Goal: Find specific page/section: Find specific page/section

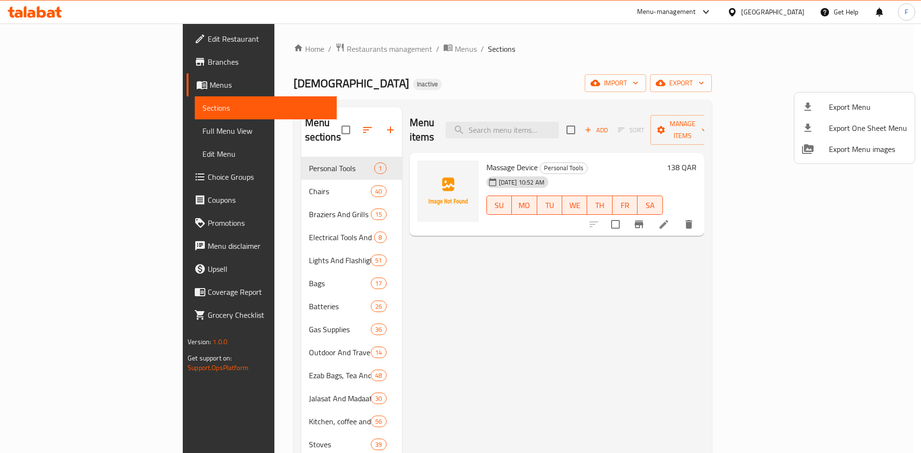
click at [407, 166] on div at bounding box center [460, 226] width 921 height 453
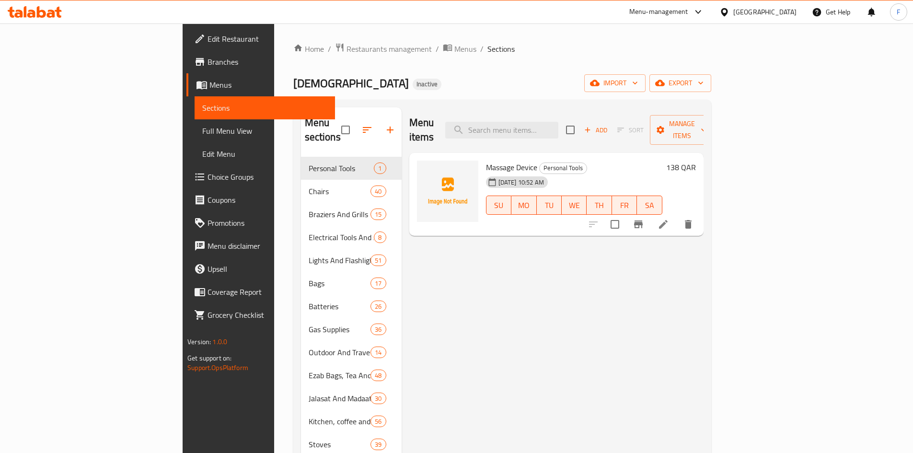
click at [202, 109] on span "Sections" at bounding box center [264, 108] width 125 height 12
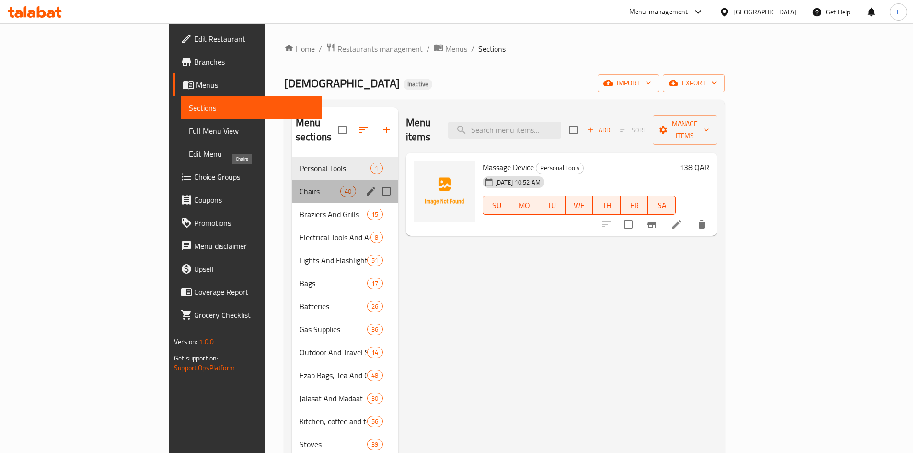
click at [300, 186] on span "Chairs" at bounding box center [320, 192] width 41 height 12
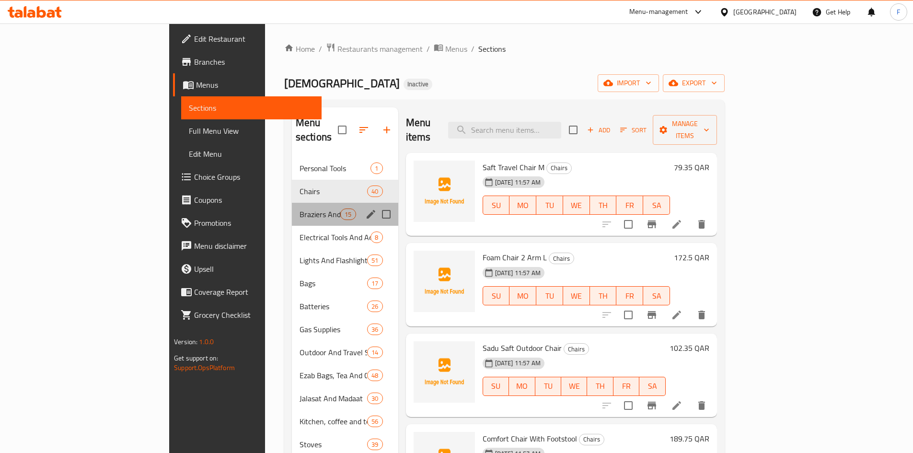
click at [292, 203] on div "Braziers And Grills 15" at bounding box center [345, 214] width 106 height 23
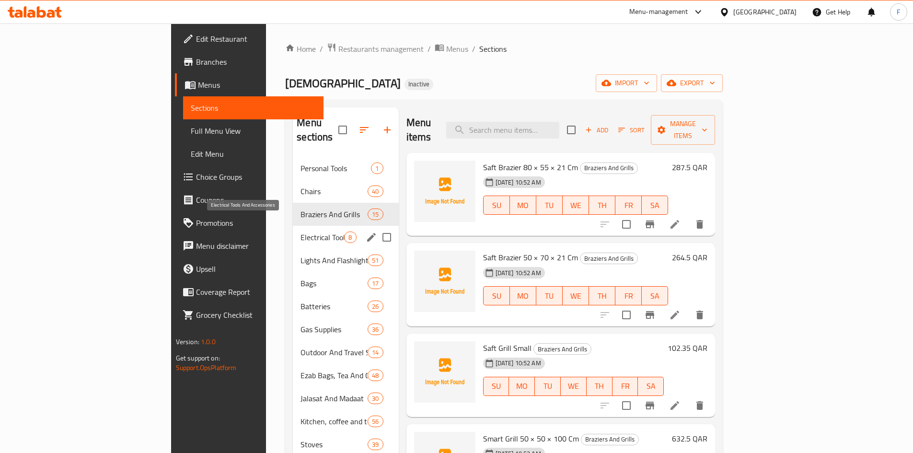
click at [301, 232] on span "Electrical Tools And Accessories" at bounding box center [323, 238] width 44 height 12
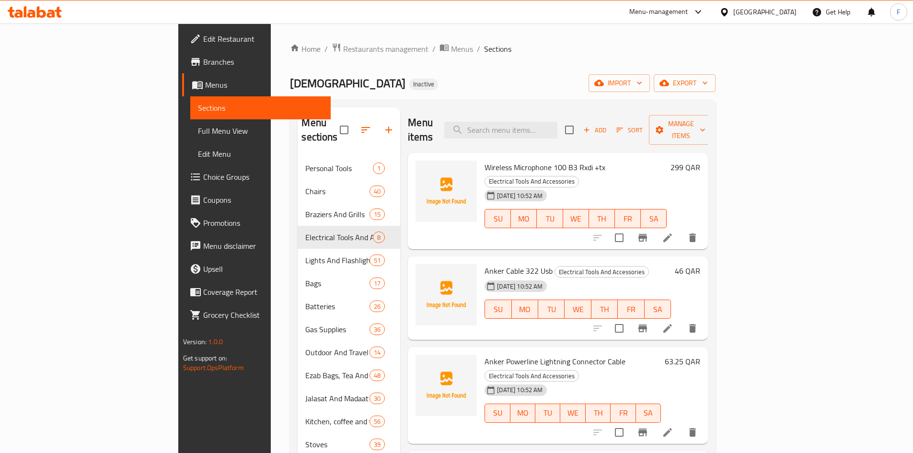
click at [497, 160] on span "Wireless Microphone 100 B3 Rxdi +tx" at bounding box center [545, 167] width 121 height 14
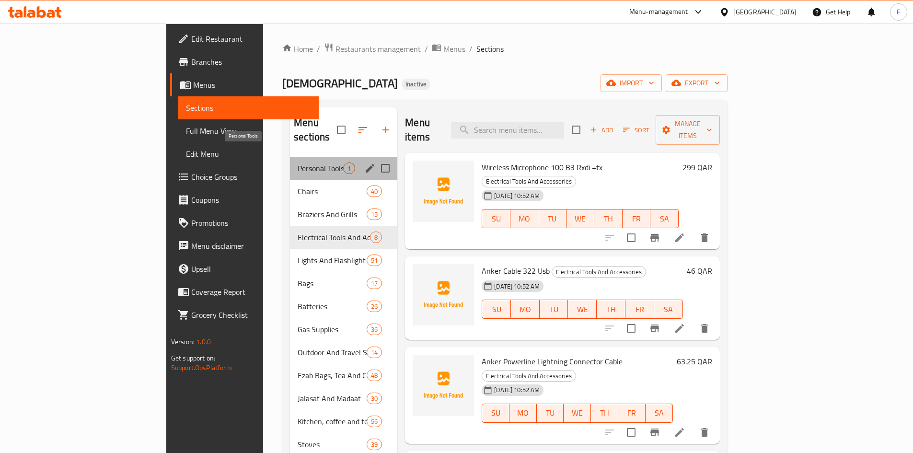
click at [298, 163] on span "Personal Tools" at bounding box center [321, 169] width 46 height 12
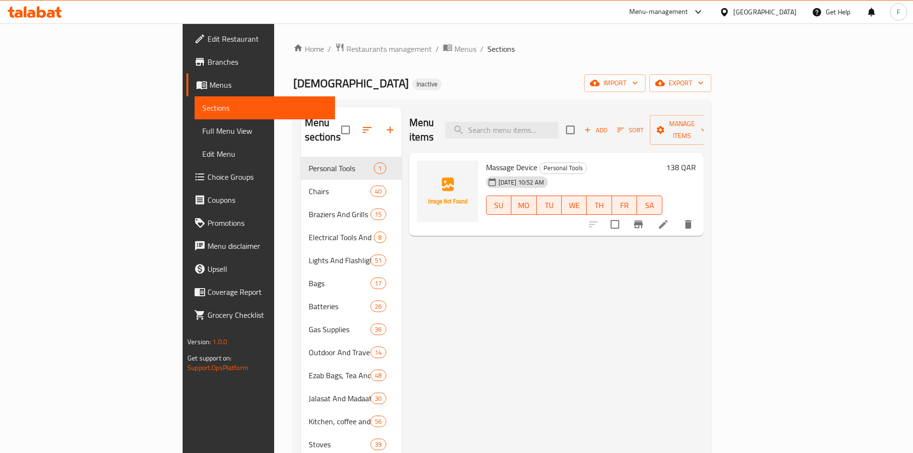
click at [486, 160] on span "Massage Device" at bounding box center [511, 167] width 51 height 14
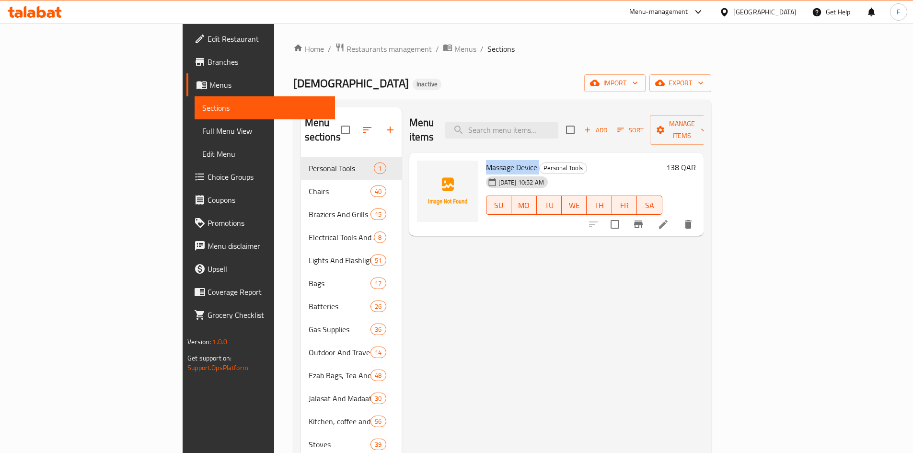
click at [486, 160] on span "Massage Device" at bounding box center [511, 167] width 51 height 14
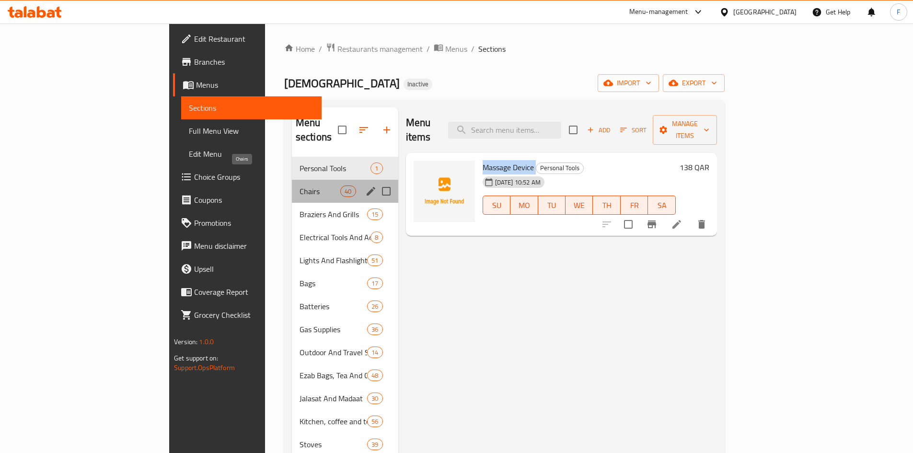
click at [300, 186] on span "Chairs" at bounding box center [320, 192] width 41 height 12
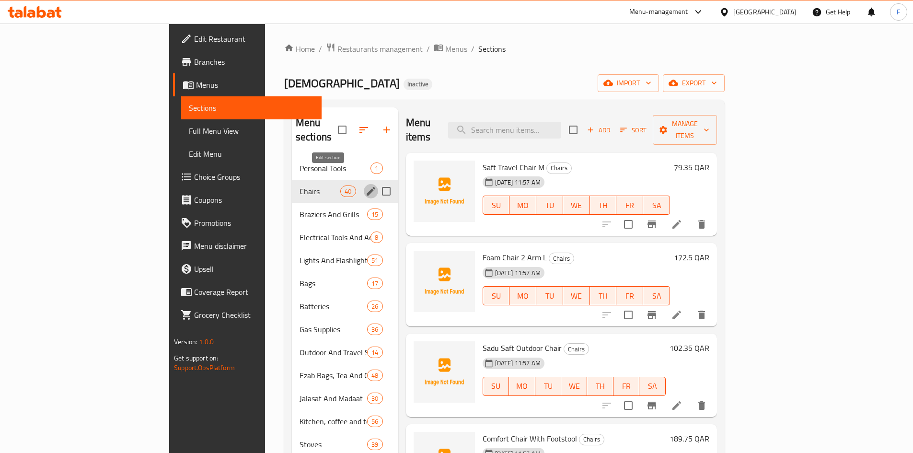
click at [365, 186] on icon "edit" at bounding box center [371, 192] width 12 height 12
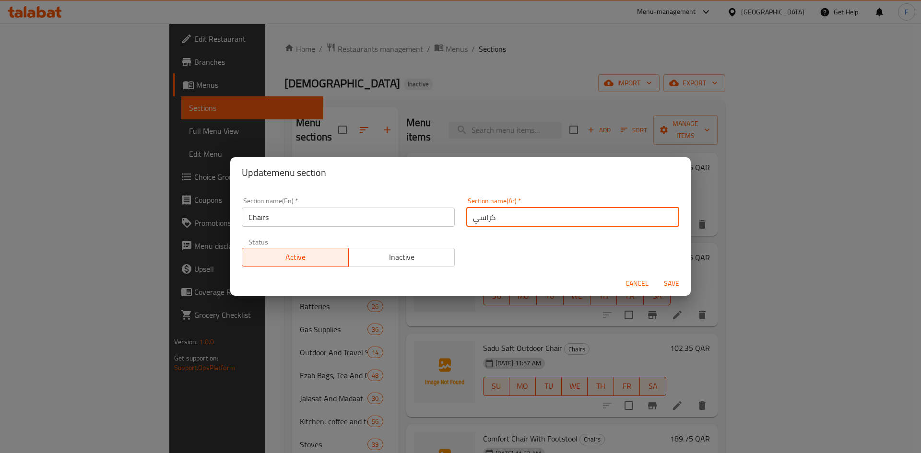
click at [478, 222] on input "كراسي" at bounding box center [572, 217] width 213 height 19
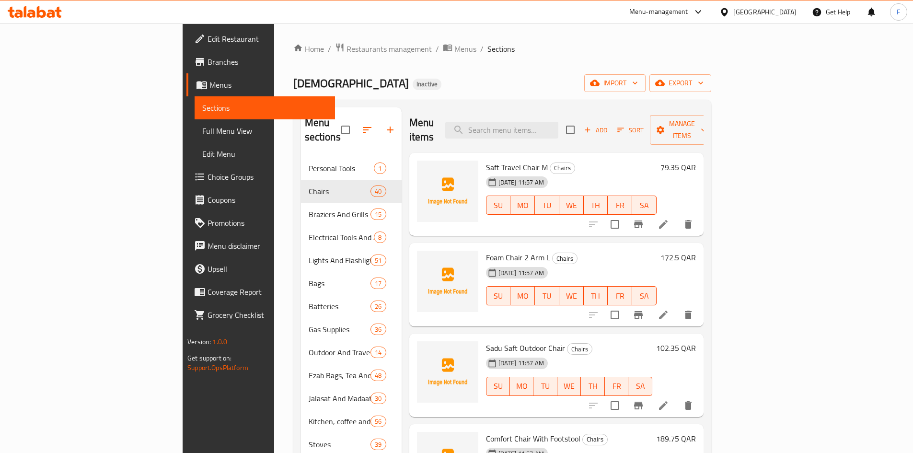
click at [486, 160] on span "Saft Travel Chair M" at bounding box center [517, 167] width 62 height 14
click at [486, 250] on span "Foam Chair 2 Arm L" at bounding box center [518, 257] width 64 height 14
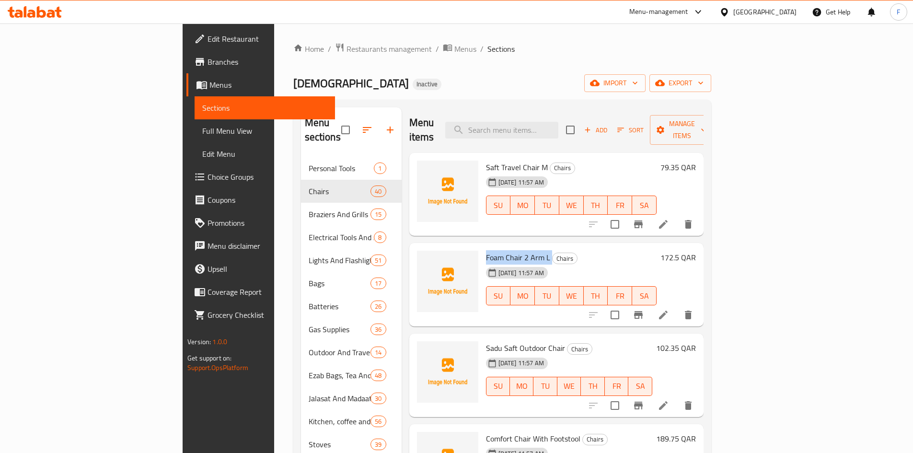
click at [486, 250] on span "Foam Chair 2 Arm L" at bounding box center [518, 257] width 64 height 14
